Goal: Task Accomplishment & Management: Use online tool/utility

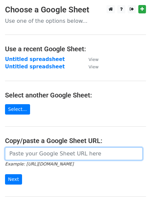
click at [28, 149] on input "url" at bounding box center [74, 153] width 138 height 13
paste input "https://docs.google.com/spreadsheets/d/1nXBujkCufLhnEXwepB6CHfldw24PGBqZz5_Uc5L…"
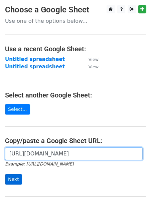
type input "https://docs.google.com/spreadsheets/d/1nXBujkCufLhnEXwepB6CHfldw24PGBqZz5_Uc5L…"
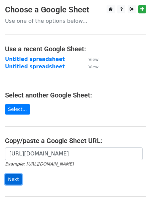
click at [14, 175] on input "Next" at bounding box center [13, 179] width 17 height 10
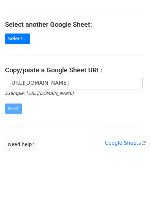
scroll to position [71, 0]
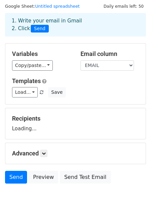
scroll to position [23, 0]
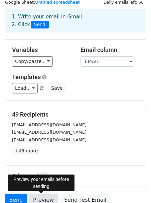
click at [40, 200] on link "Preview" at bounding box center [43, 199] width 29 height 13
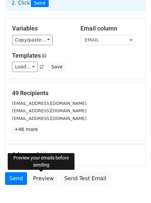
scroll to position [84, 0]
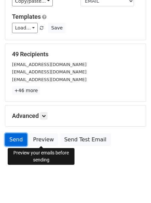
click at [19, 137] on link "Send" at bounding box center [16, 139] width 22 height 13
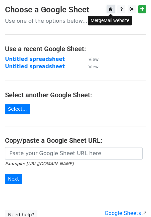
click at [112, 9] on icon at bounding box center [111, 9] width 4 height 5
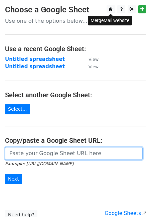
click at [25, 154] on input "url" at bounding box center [74, 153] width 138 height 13
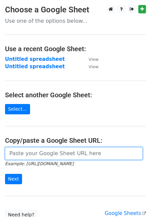
paste input "https://docs.google.com/spreadsheets/d/1veV1qItfFGffspv1jgrWlQR6tLFrUTeRGan2KoZ…"
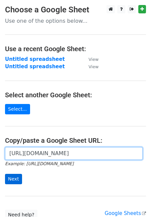
type input "https://docs.google.com/spreadsheets/d/1veV1qItfFGffspv1jgrWlQR6tLFrUTeRGan2KoZ…"
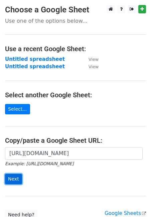
click at [15, 175] on input "Next" at bounding box center [13, 179] width 17 height 10
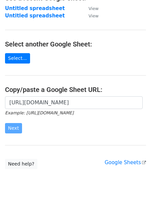
scroll to position [57, 0]
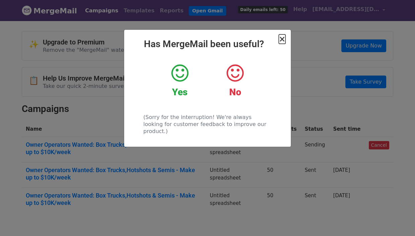
click at [283, 38] on span "×" at bounding box center [282, 38] width 7 height 9
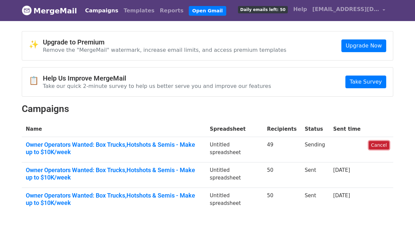
click at [378, 145] on link "Cancel" at bounding box center [379, 145] width 20 height 8
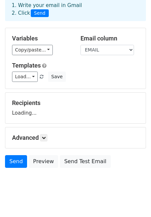
scroll to position [43, 0]
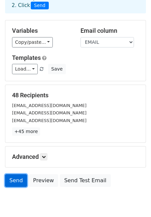
click at [15, 178] on link "Send" at bounding box center [16, 180] width 22 height 13
